Goal: Book appointment/travel/reservation

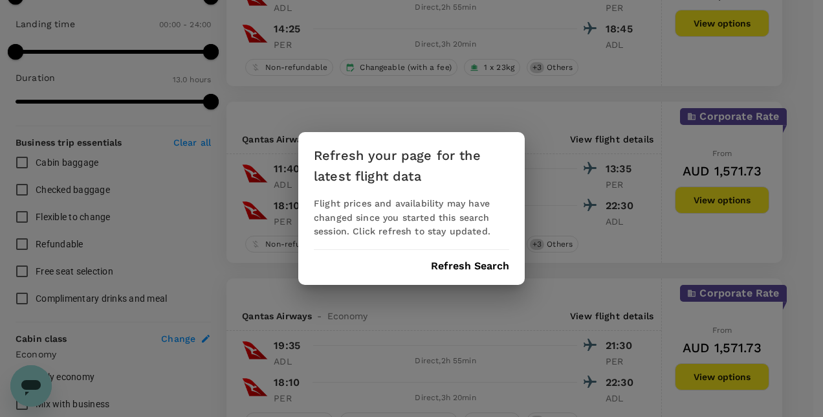
click at [461, 275] on div "Refresh your page for the latest flight data Flight prices and availability may…" at bounding box center [411, 208] width 227 height 153
click at [463, 271] on button "Refresh Search" at bounding box center [470, 266] width 78 height 12
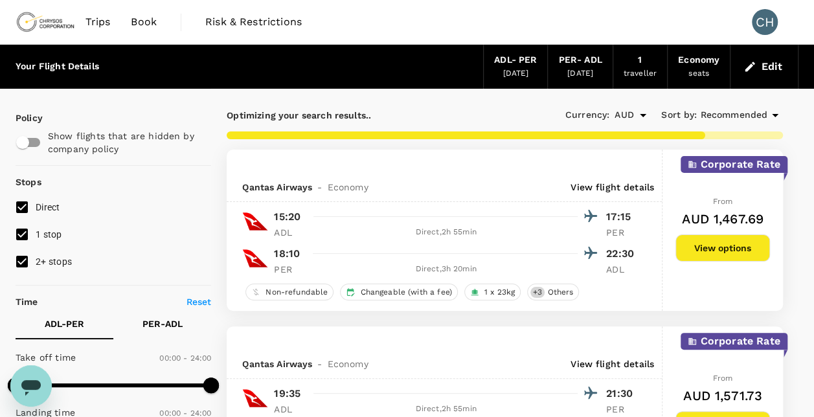
type input "780"
checkbox input "false"
checkbox input "true"
